Goal: Information Seeking & Learning: Compare options

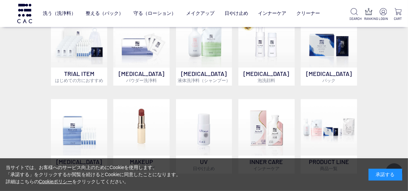
scroll to position [459, 0]
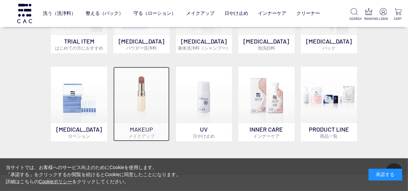
click at [145, 106] on img at bounding box center [141, 95] width 56 height 56
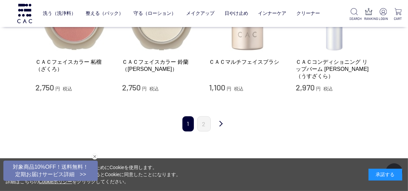
scroll to position [728, 0]
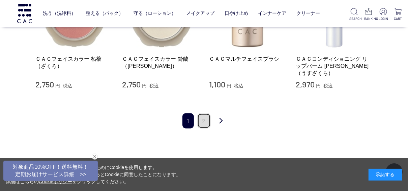
click at [207, 114] on link "2" at bounding box center [203, 120] width 13 height 15
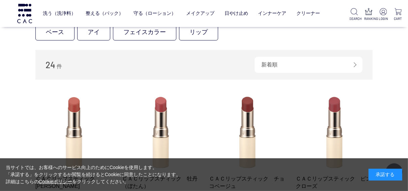
scroll to position [81, 0]
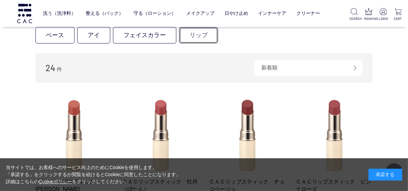
click at [194, 39] on link "リップ" at bounding box center [198, 35] width 39 height 17
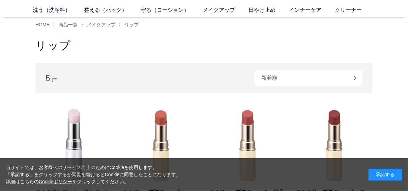
scroll to position [27, 0]
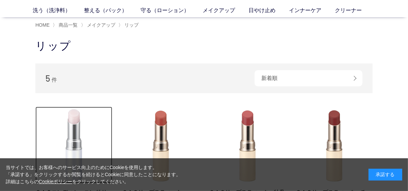
click at [71, 117] on img at bounding box center [73, 145] width 77 height 77
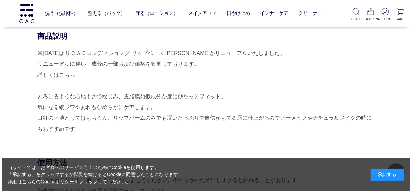
scroll to position [216, 0]
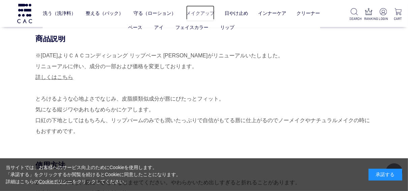
click at [194, 12] on link "メイクアップ" at bounding box center [200, 13] width 28 height 16
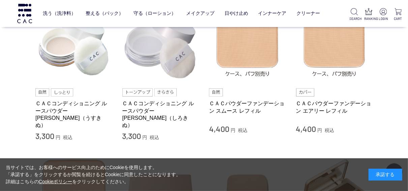
scroll to position [162, 0]
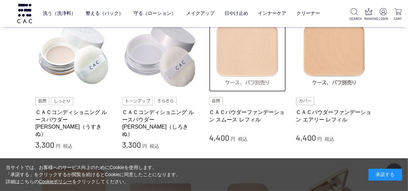
click at [255, 55] on img at bounding box center [247, 53] width 77 height 77
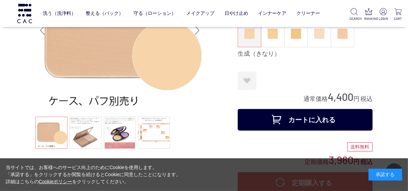
scroll to position [27, 0]
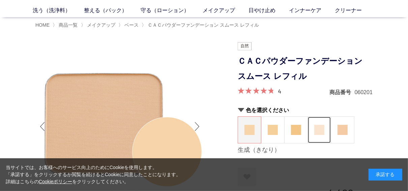
click at [319, 131] on img at bounding box center [319, 130] width 10 height 10
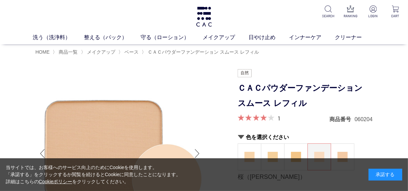
scroll to position [54, 0]
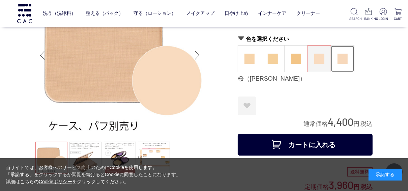
click at [345, 57] on img at bounding box center [343, 59] width 10 height 10
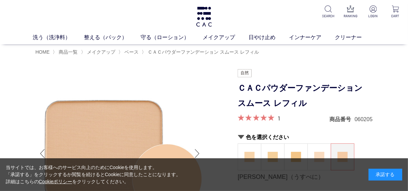
scroll to position [81, 0]
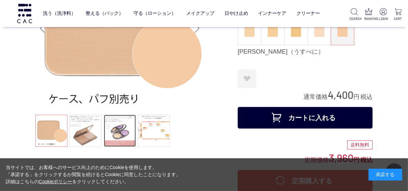
click at [126, 134] on link at bounding box center [120, 131] width 32 height 32
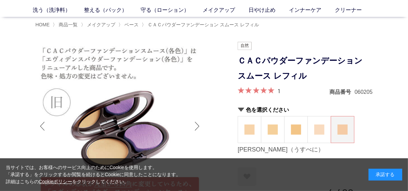
scroll to position [27, 0]
click at [321, 130] on img at bounding box center [319, 130] width 10 height 10
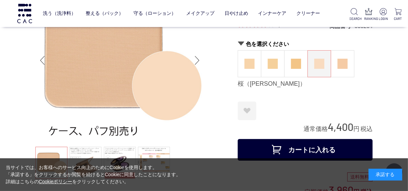
scroll to position [54, 0]
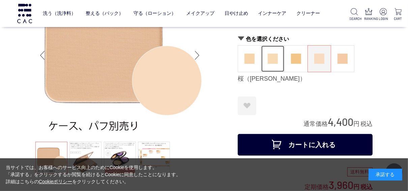
click at [271, 61] on img at bounding box center [273, 59] width 10 height 10
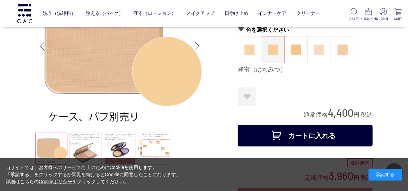
scroll to position [54, 0]
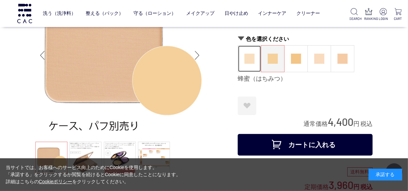
click at [243, 62] on figure at bounding box center [249, 59] width 23 height 26
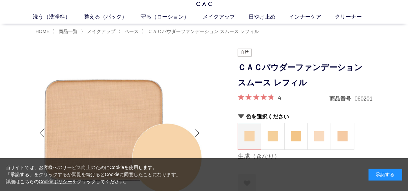
scroll to position [54, 0]
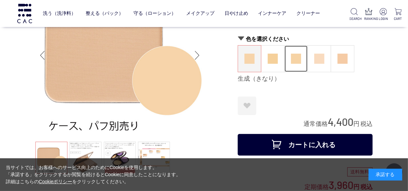
click at [301, 56] on img at bounding box center [296, 59] width 10 height 10
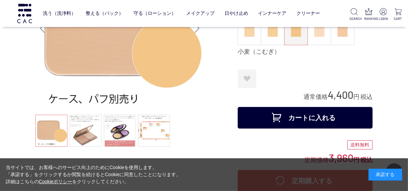
scroll to position [54, 0]
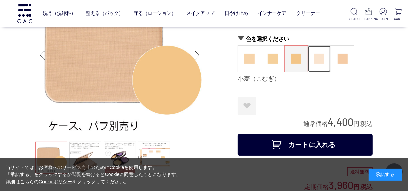
click at [318, 59] on img at bounding box center [319, 59] width 10 height 10
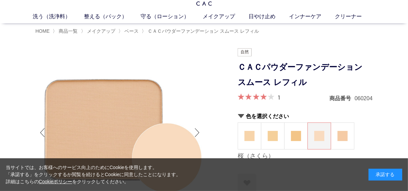
scroll to position [54, 0]
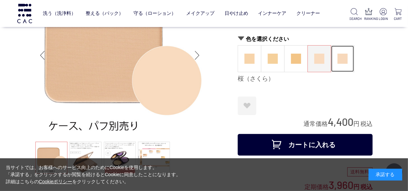
click at [339, 57] on img at bounding box center [343, 59] width 10 height 10
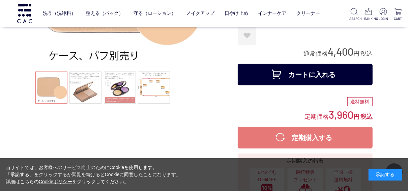
scroll to position [135, 0]
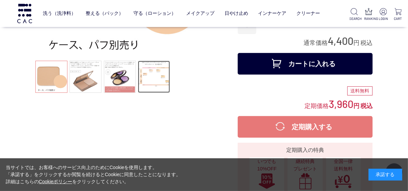
click at [164, 80] on link at bounding box center [154, 77] width 32 height 32
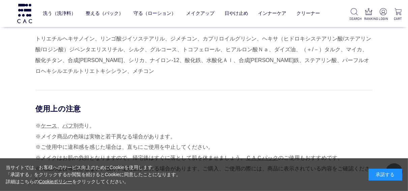
scroll to position [728, 0]
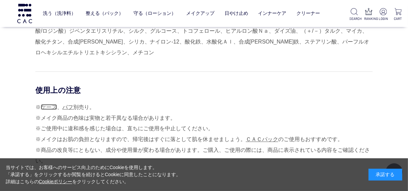
click at [52, 108] on link "ケース" at bounding box center [49, 107] width 16 height 6
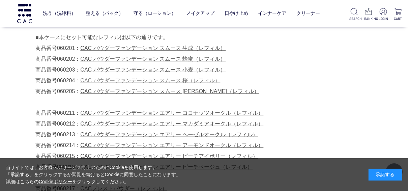
scroll to position [405, 0]
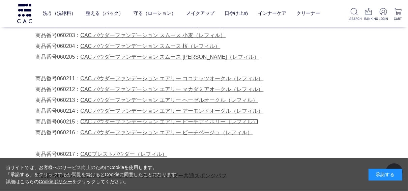
click at [173, 120] on link "CAC パウダーファンデーション エアリー ピーチアイボリー（レフィル）" at bounding box center [169, 122] width 178 height 6
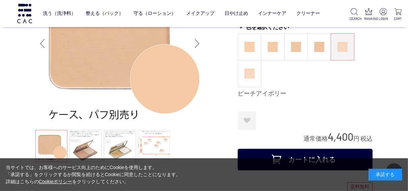
scroll to position [54, 0]
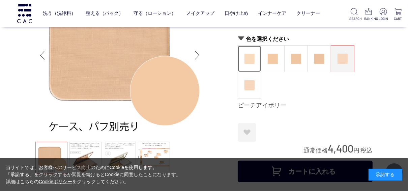
click at [246, 68] on figure at bounding box center [249, 59] width 23 height 26
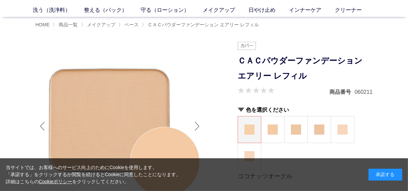
scroll to position [54, 0]
